Goal: Information Seeking & Learning: Compare options

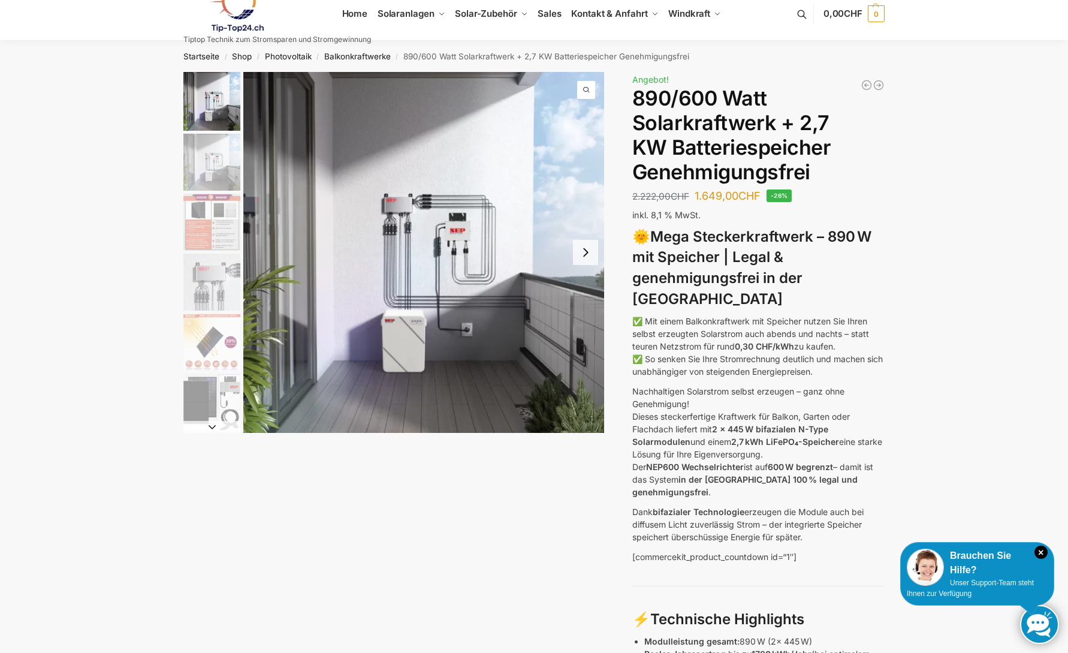
scroll to position [13, 0]
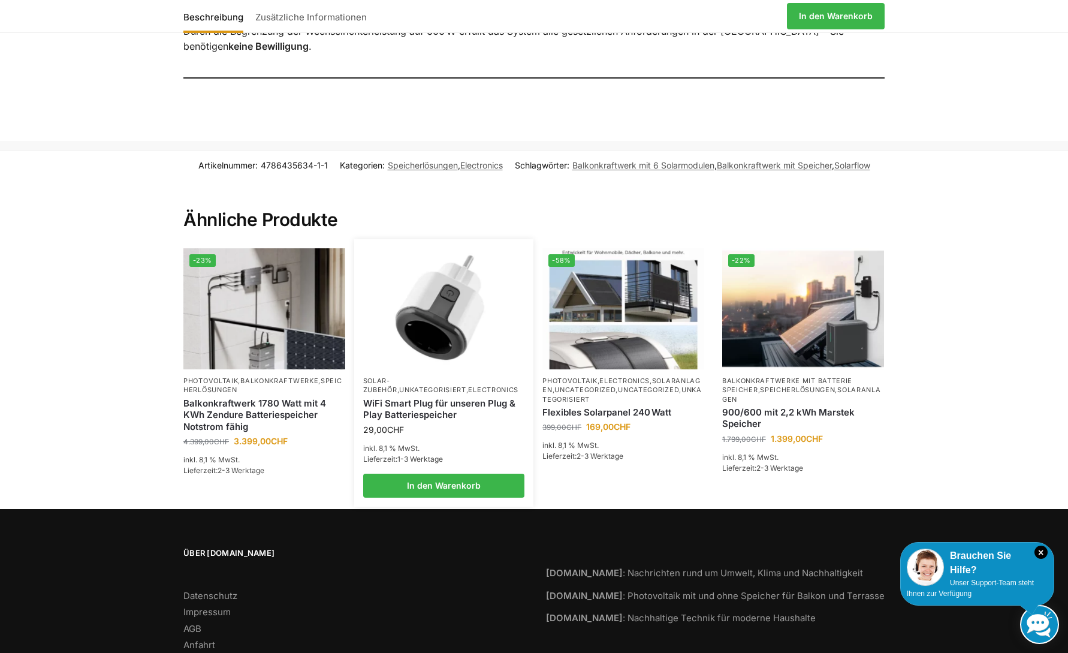
scroll to position [1349, 0]
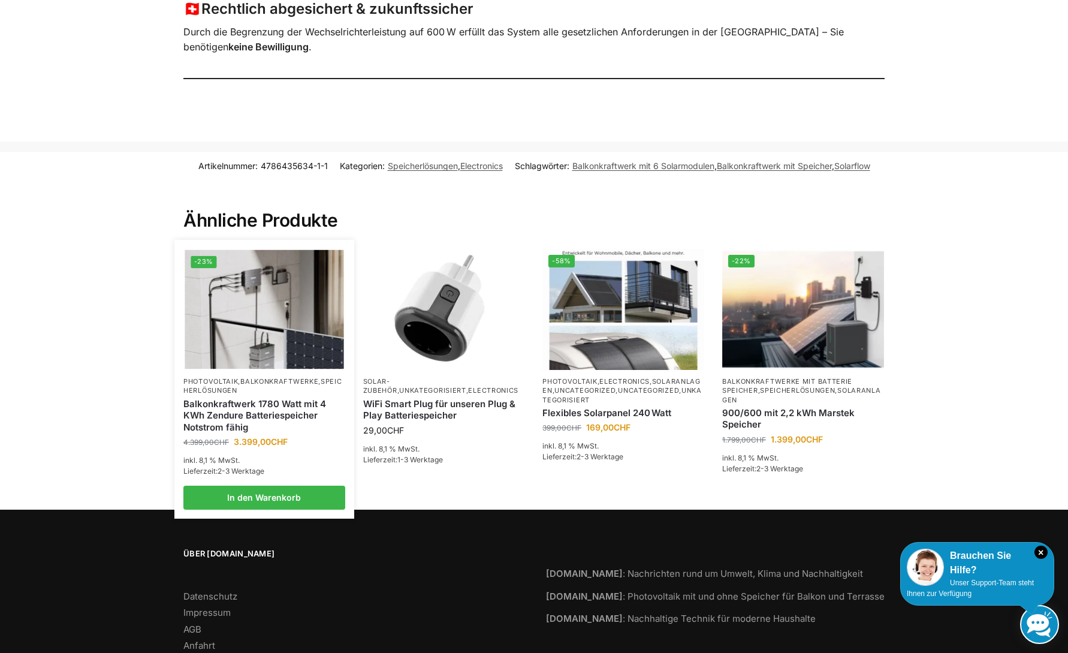
click at [290, 300] on img at bounding box center [264, 308] width 159 height 119
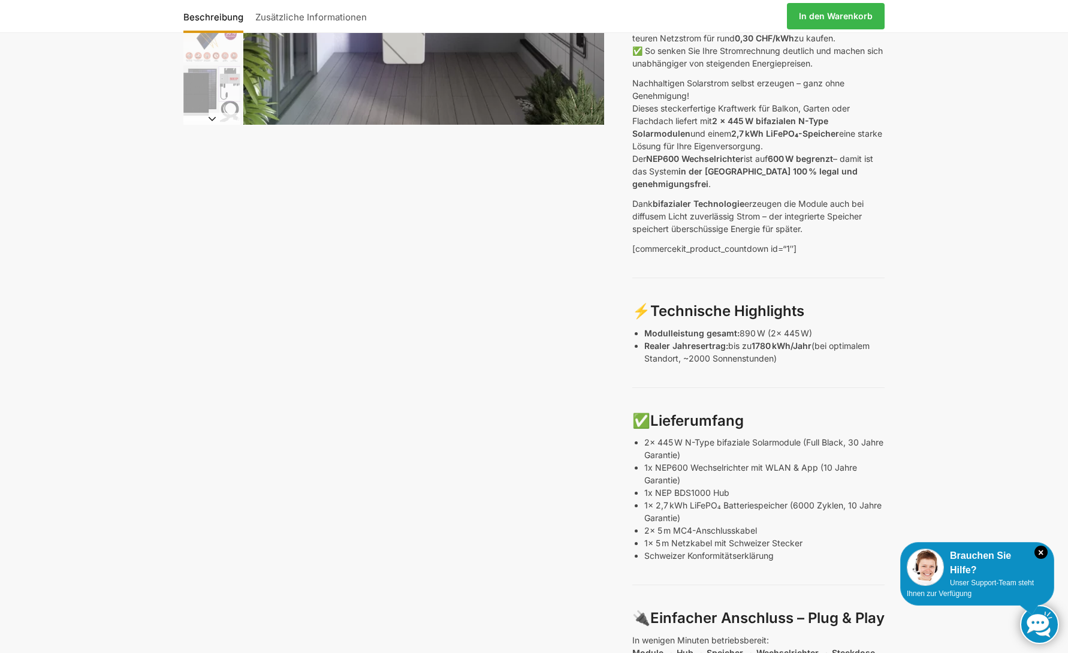
scroll to position [286, 0]
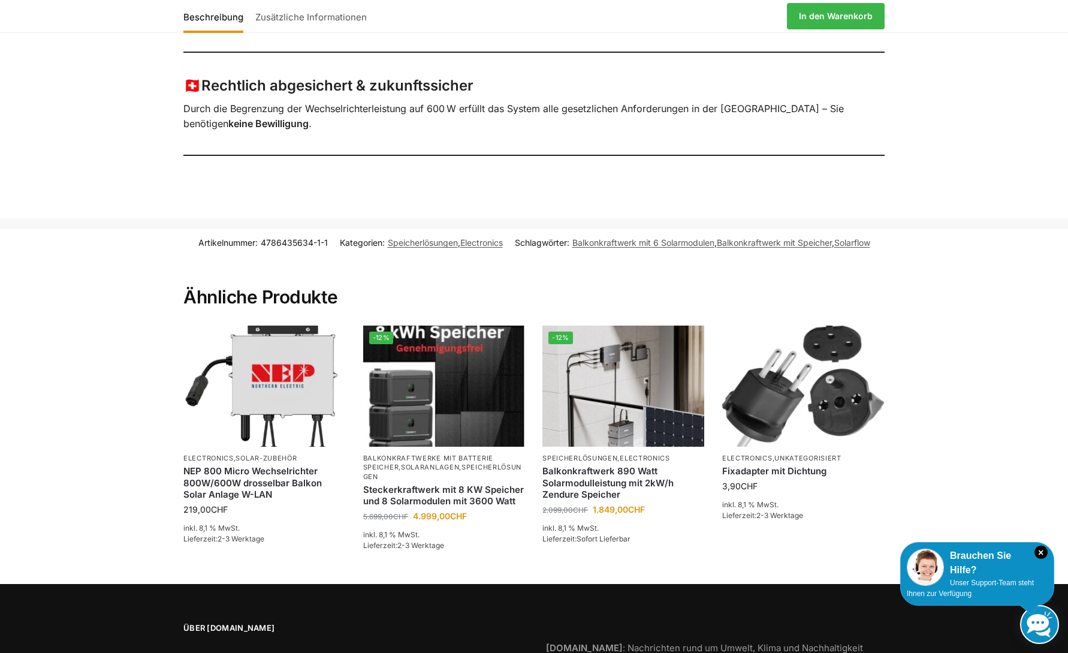
scroll to position [1274, 0]
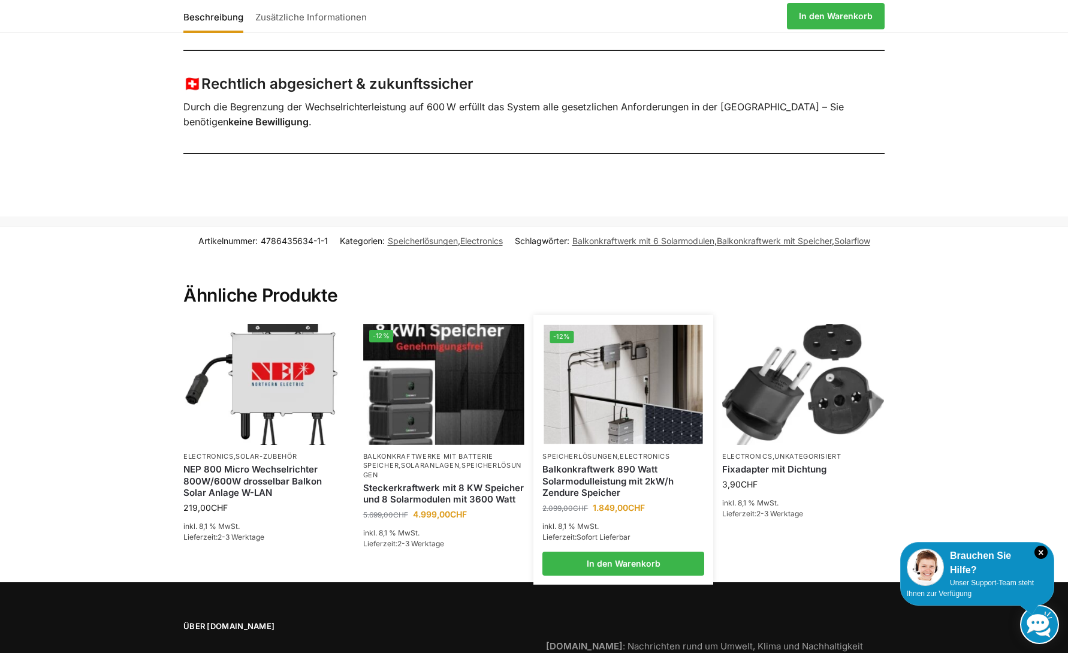
click at [592, 376] on img at bounding box center [623, 383] width 159 height 119
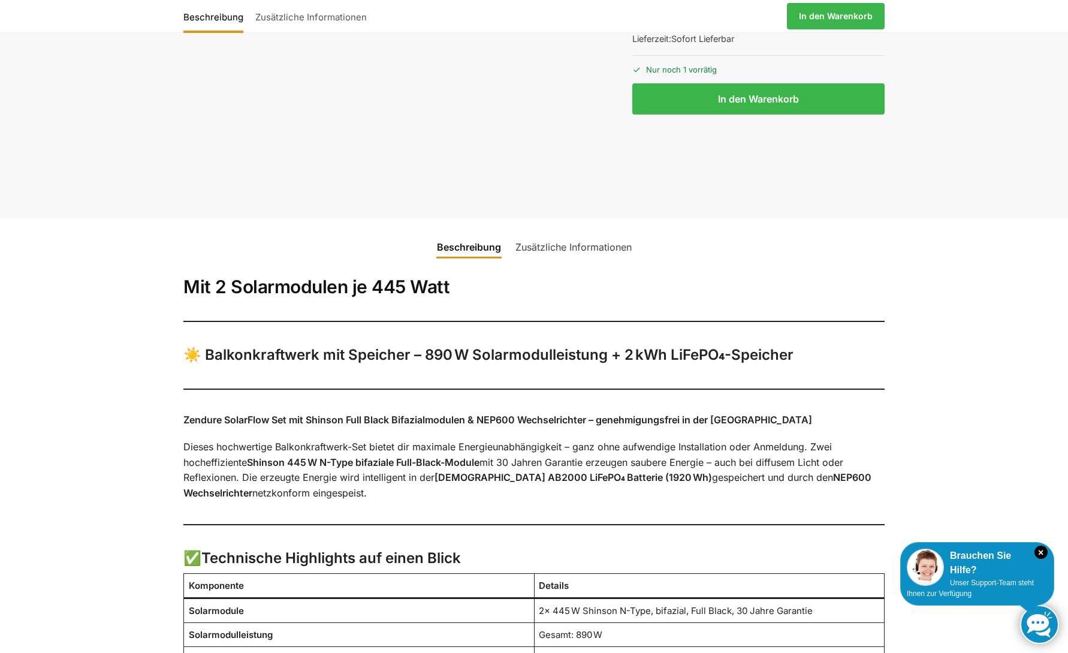
scroll to position [505, 0]
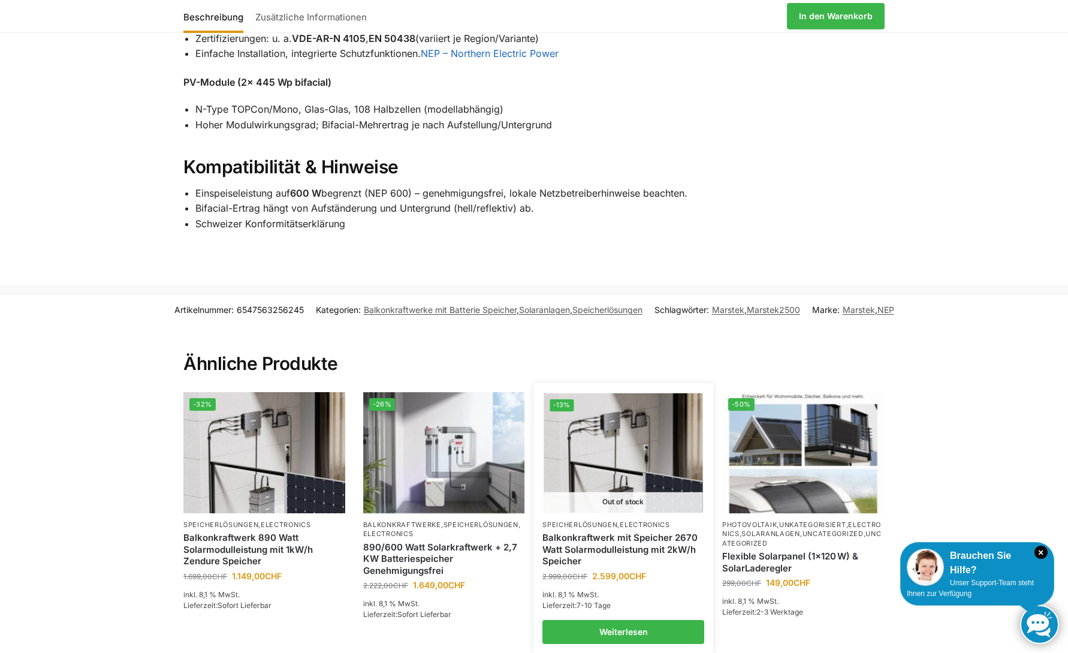
scroll to position [1677, 0]
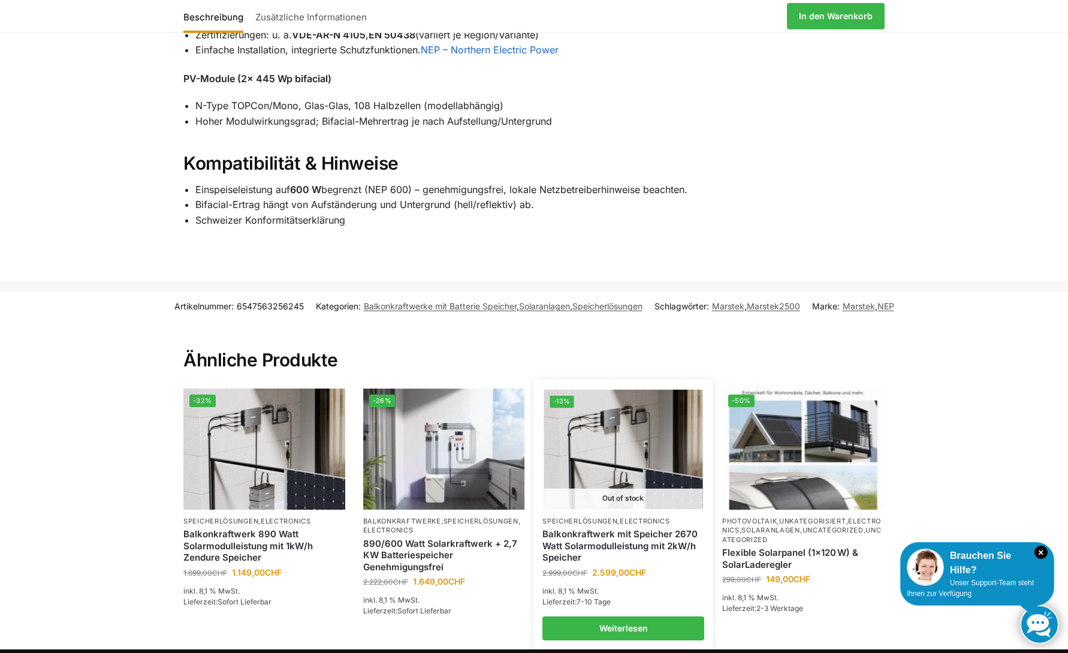
click at [624, 465] on img at bounding box center [623, 449] width 159 height 119
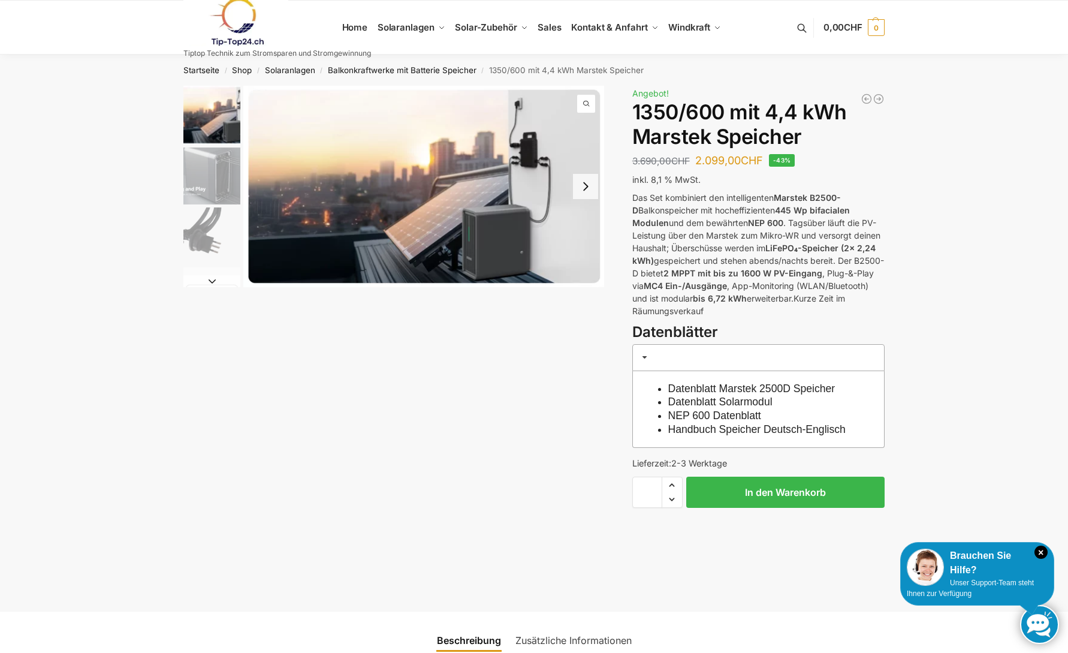
click at [215, 158] on img "2 / 9" at bounding box center [211, 175] width 57 height 57
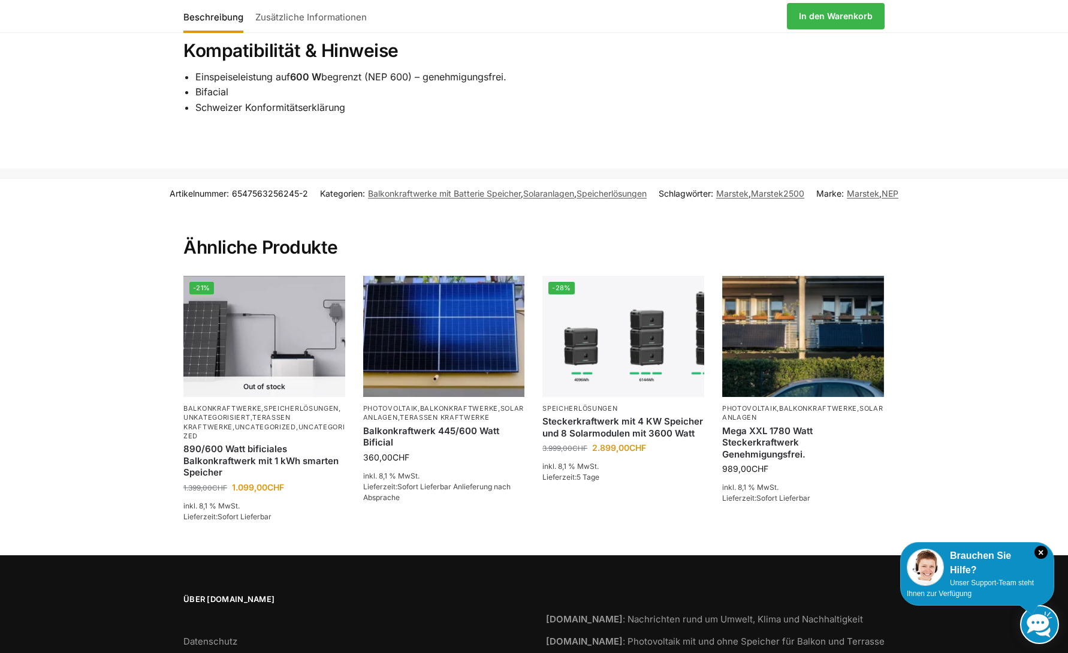
scroll to position [1639, 0]
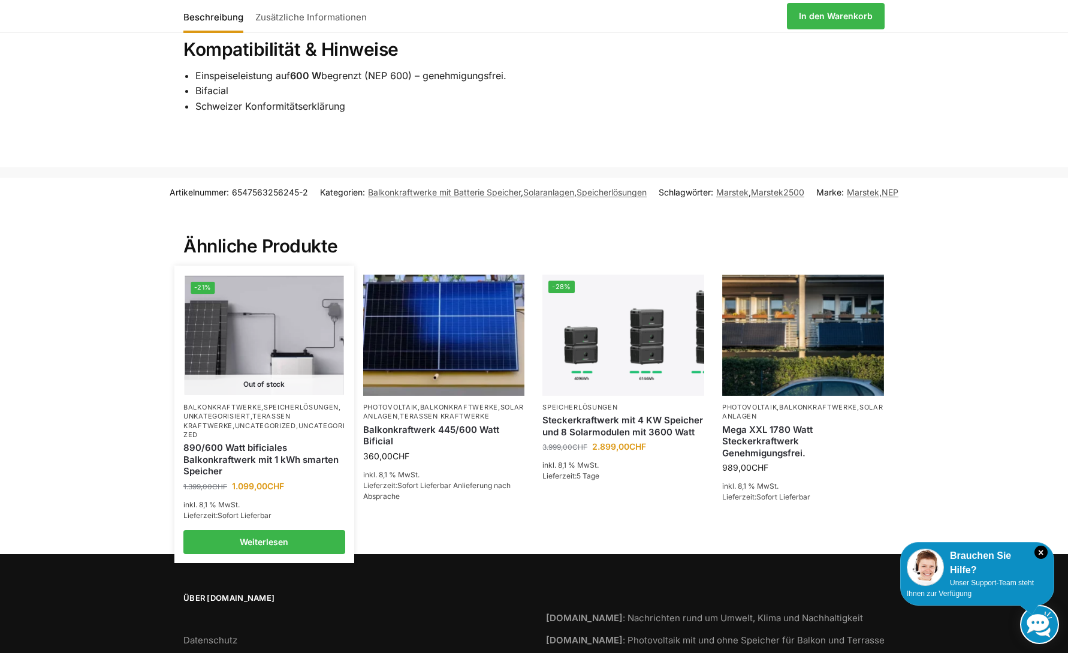
click at [256, 474] on link "890/600 Watt bificiales Balkonkraftwerk mit 1 kWh smarten Speicher" at bounding box center [264, 459] width 162 height 35
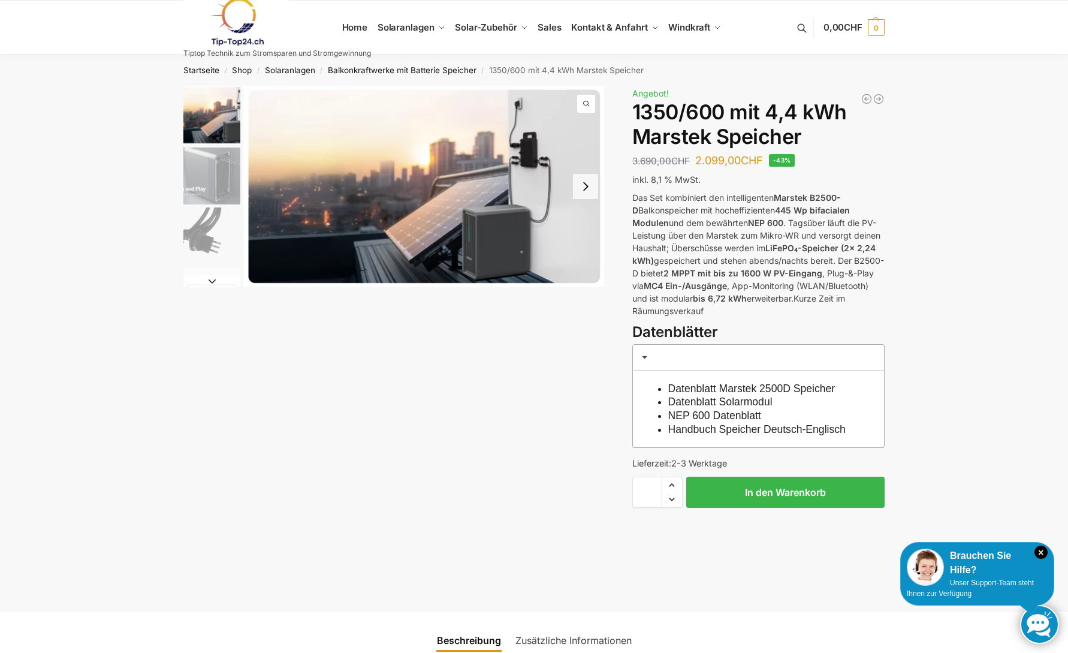
click at [213, 167] on img "2 / 9" at bounding box center [211, 175] width 57 height 57
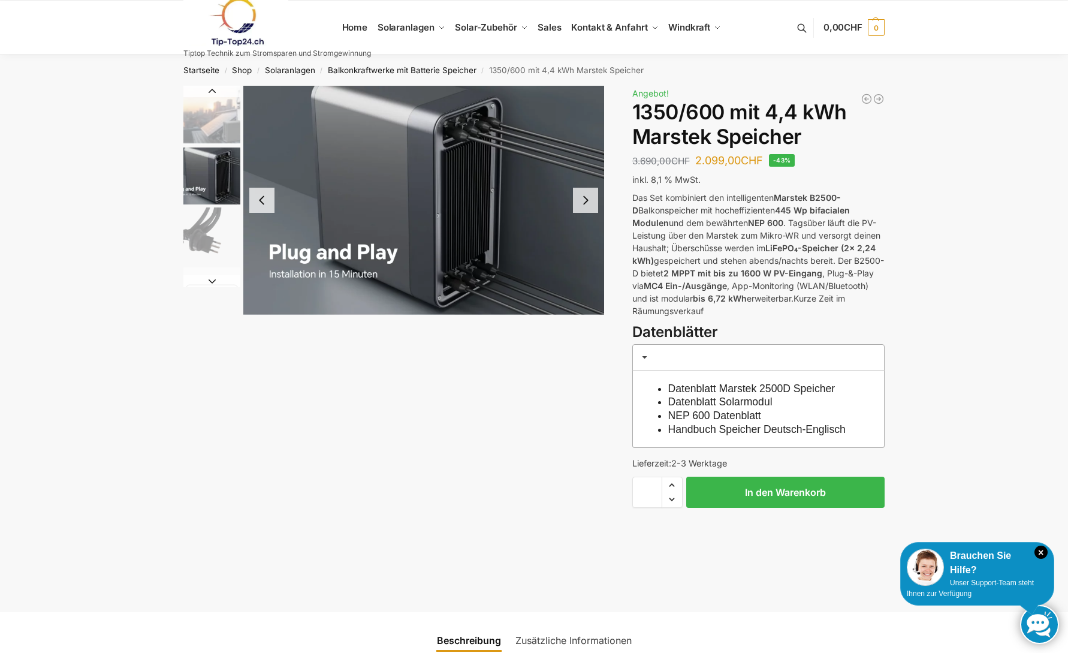
click at [214, 122] on img "1 / 9" at bounding box center [211, 115] width 57 height 59
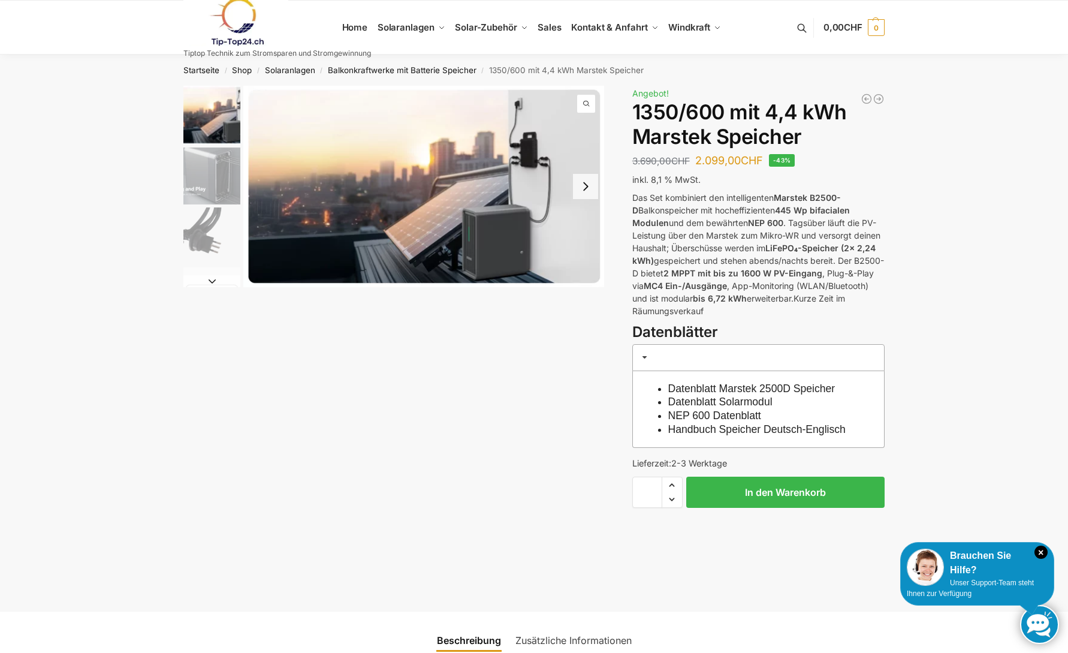
click at [422, 222] on img "1 / 9" at bounding box center [423, 186] width 361 height 201
click at [450, 253] on img "1 / 9" at bounding box center [423, 186] width 361 height 201
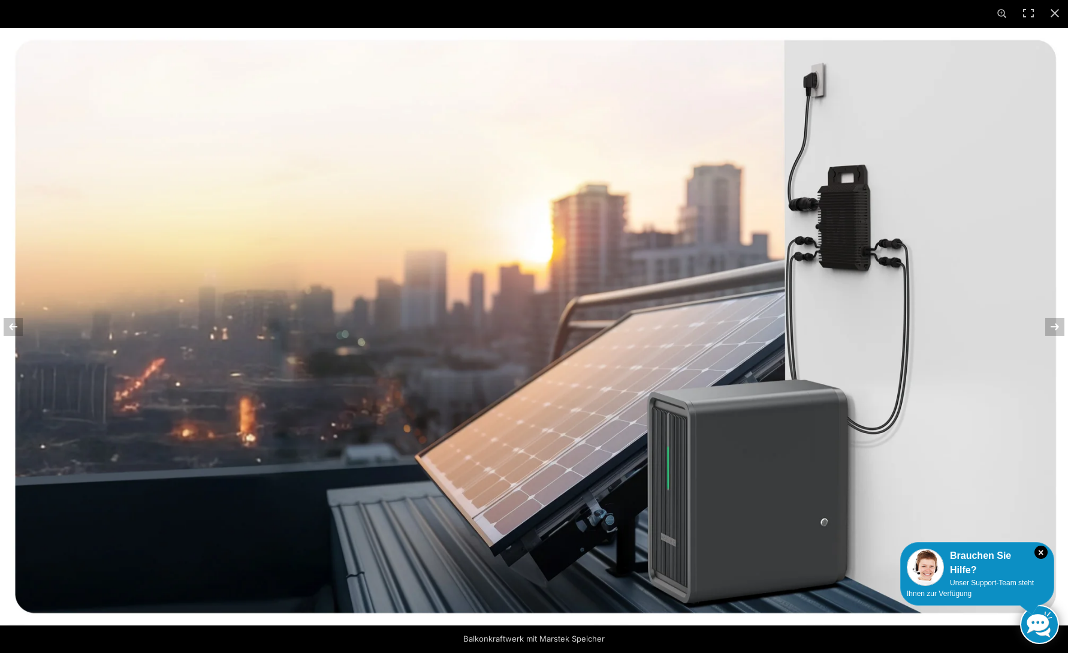
scroll to position [2, 0]
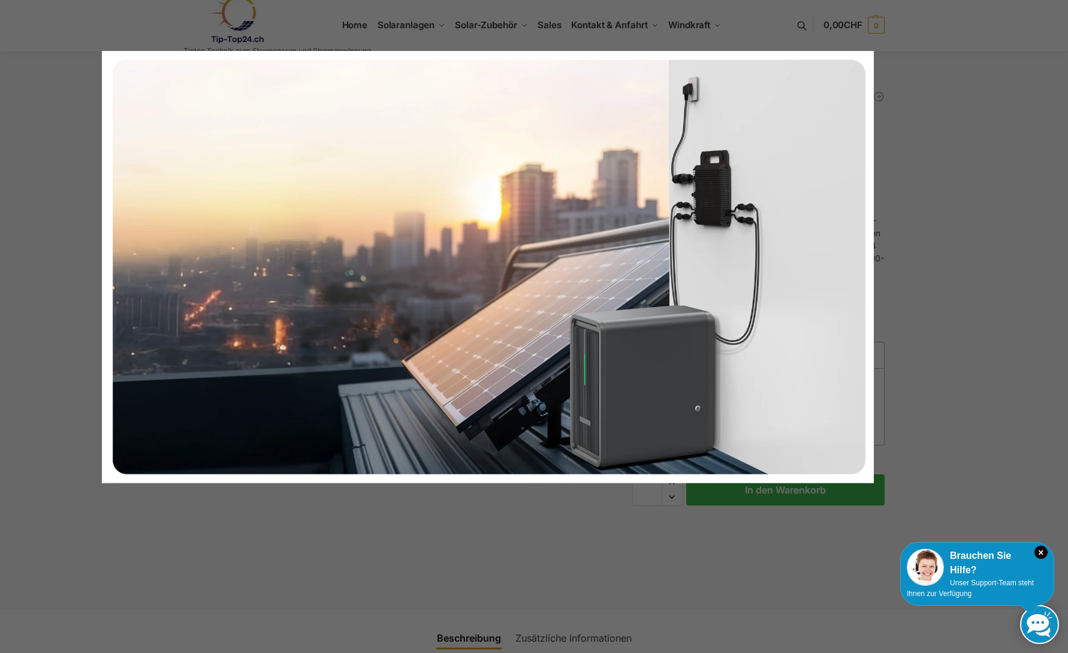
scroll to position [1, 0]
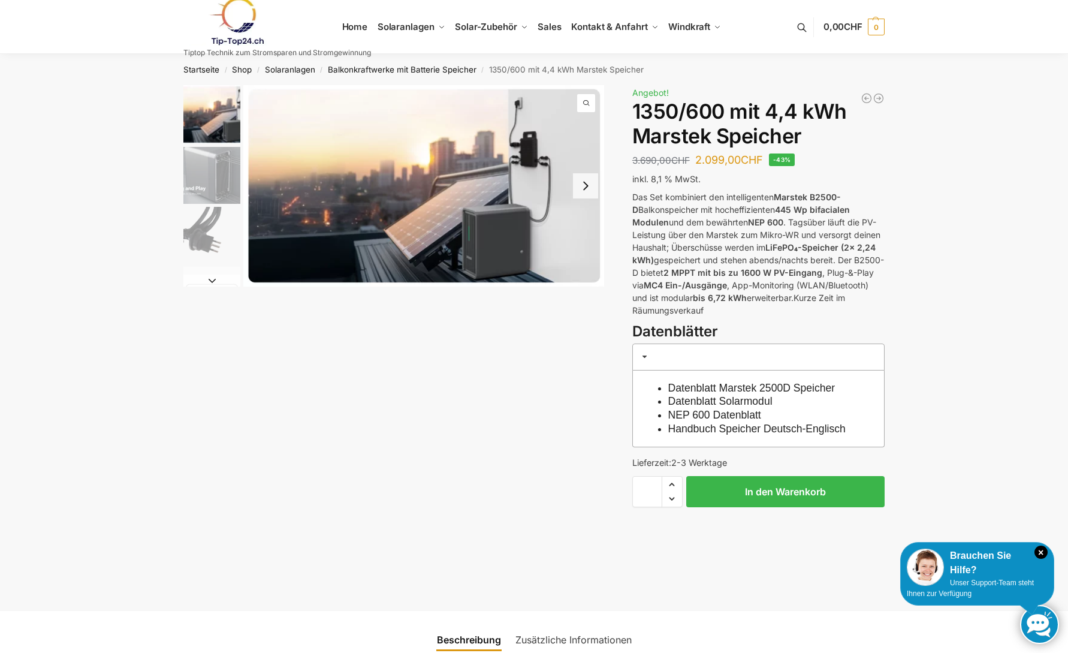
click at [578, 192] on button "Next slide" at bounding box center [585, 185] width 25 height 25
